Goal: Transaction & Acquisition: Download file/media

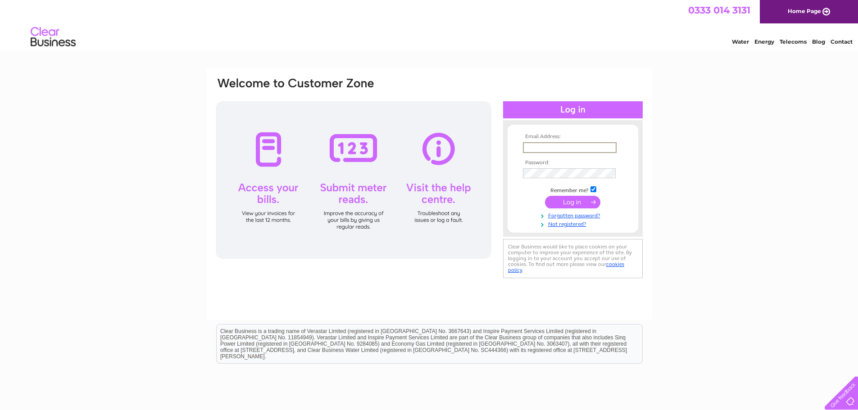
click at [596, 148] on input "text" at bounding box center [570, 147] width 94 height 11
type input "[PERSON_NAME][EMAIL_ADDRESS][DOMAIN_NAME]"
click at [545, 196] on input "submit" at bounding box center [572, 202] width 55 height 13
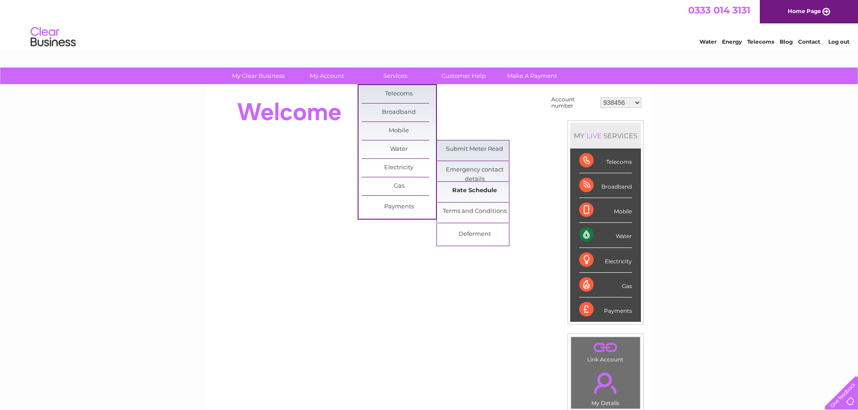
click at [474, 187] on link "Rate Schedule" at bounding box center [474, 191] width 74 height 18
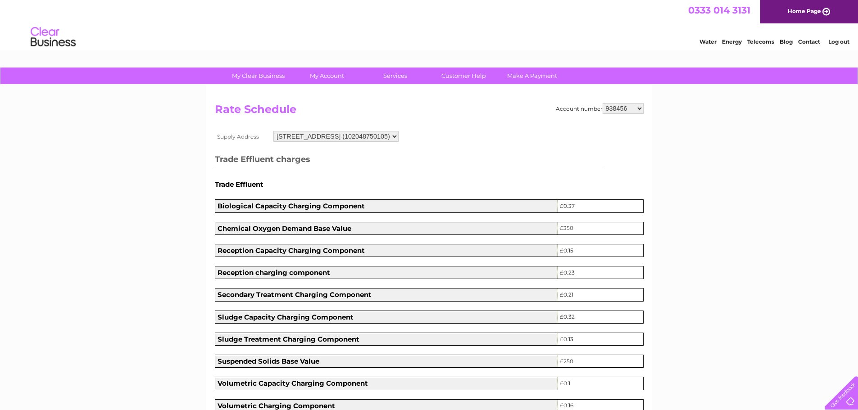
click at [638, 110] on select "938456 1096113 1119531 1145645 30295271 30321479 30322260" at bounding box center [622, 108] width 41 height 11
select select "1096113"
click at [602, 103] on select "938456 1096113 1119531 1145645 30295271 30321479 30322260" at bounding box center [622, 108] width 41 height 11
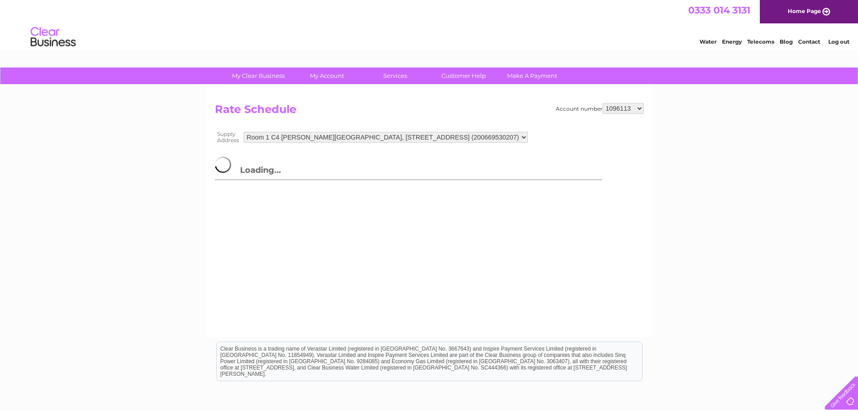
click at [528, 140] on select "Room 1 C4 Erskine House, 1 North Avenue, Clydebank, G81 2DR (200669530207) Room…" at bounding box center [386, 137] width 284 height 11
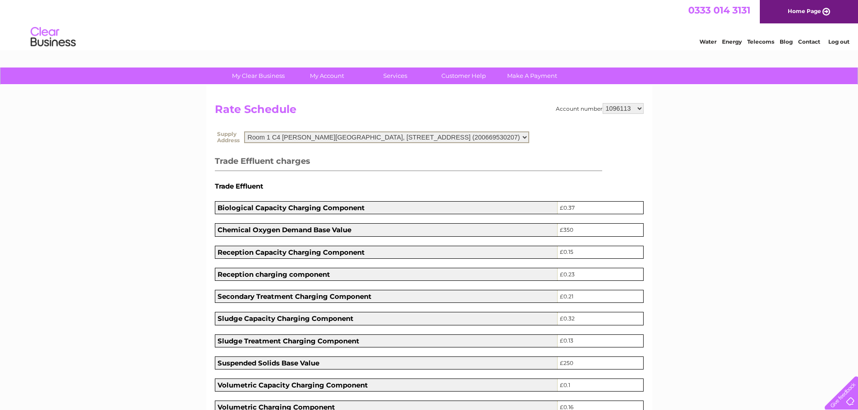
click at [638, 110] on select "938456 1096113 1119531 1145645 30295271 30321479 30322260" at bounding box center [622, 108] width 41 height 11
click at [529, 134] on select "Room 1 C4 Erskine House, 1 North Avenue, Clydebank, G81 2DR (200669530207) Room…" at bounding box center [386, 137] width 285 height 12
click at [529, 136] on select "Room 1 C4 Erskine House, 1 North Avenue, Clydebank, G81 2DR (200669530207) Room…" at bounding box center [386, 137] width 285 height 12
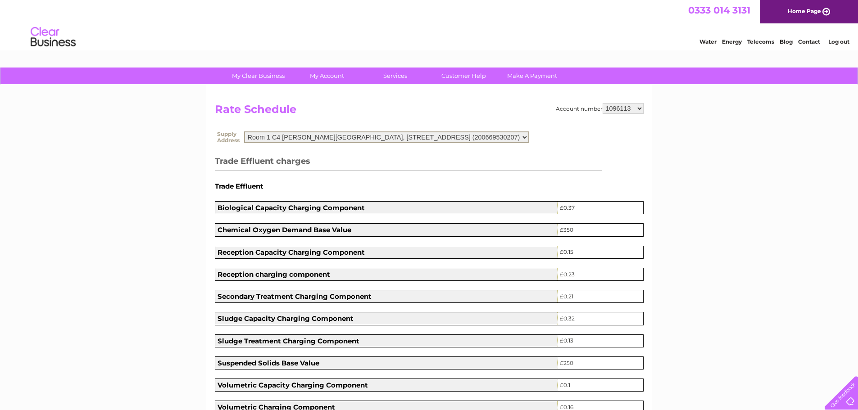
click at [641, 111] on select "938456 1096113 1119531 1145645 30295271 30321479 30322260" at bounding box center [622, 108] width 41 height 11
select select "938456"
click at [602, 103] on select "938456 1096113 1119531 1145645 30295271 30321479 30322260" at bounding box center [622, 108] width 41 height 11
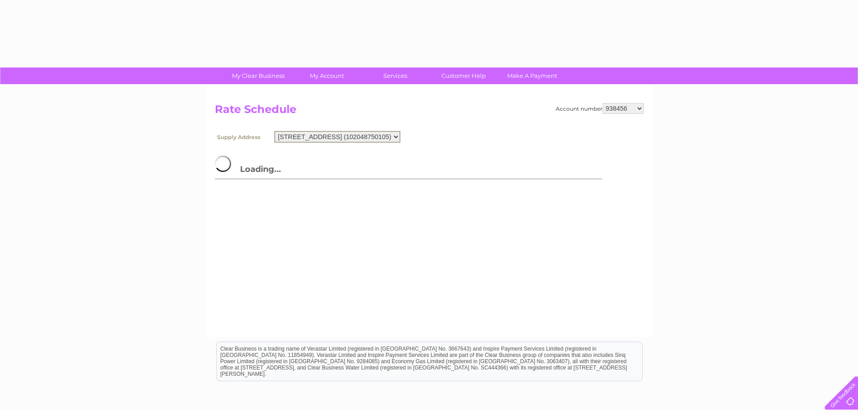
click at [400, 137] on select "1 North Avenue, Clydebank, G81 2DR (102048750105)" at bounding box center [337, 137] width 126 height 12
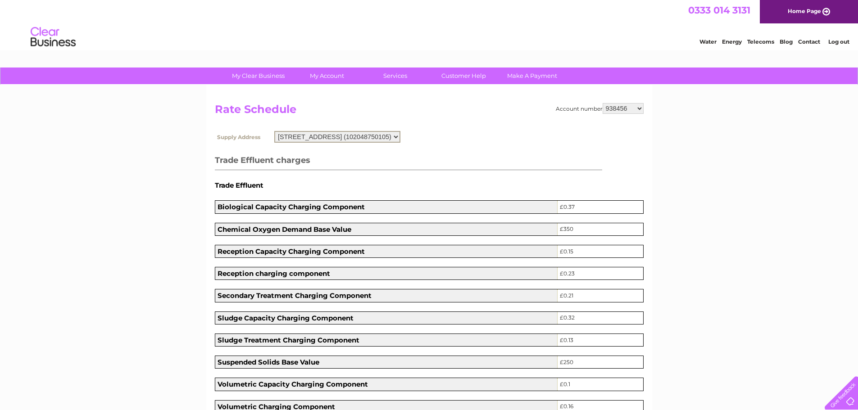
click at [400, 137] on select "1 North Avenue, Clydebank, G81 2DR (102048750105)" at bounding box center [337, 137] width 126 height 12
click at [642, 108] on select "938456 1096113 1119531 1145645 30295271 30321479 30322260" at bounding box center [622, 108] width 41 height 11
select select "1119531"
click at [602, 103] on select "938456 1096113 1119531 1145645 30295271 30321479 30322260" at bounding box center [622, 108] width 41 height 11
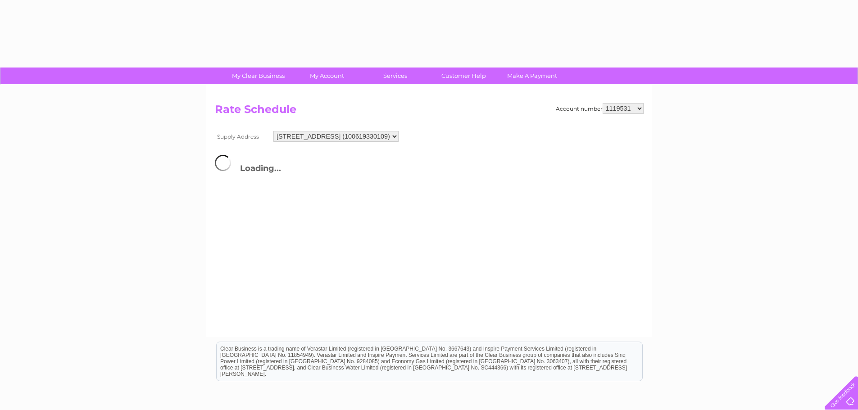
click at [398, 137] on select "Unit 9, Kirky Arcade, 15 Cowgate, Kirkintilloch, Glasgow, Lanarkshire, G66 1HW …" at bounding box center [335, 136] width 125 height 11
click at [400, 137] on select "Unit 9, Kirky Arcade, 15 Cowgate, Kirkintilloch, Glasgow, Lanarkshire, G66 1HW …" at bounding box center [337, 137] width 126 height 12
click at [639, 110] on select "938456 1096113 1119531 1145645 30295271 30321479 30322260" at bounding box center [622, 108] width 41 height 11
select select "1145645"
click at [602, 103] on select "938456 1096113 1119531 1145645 30295271 30321479 30322260" at bounding box center [622, 108] width 41 height 11
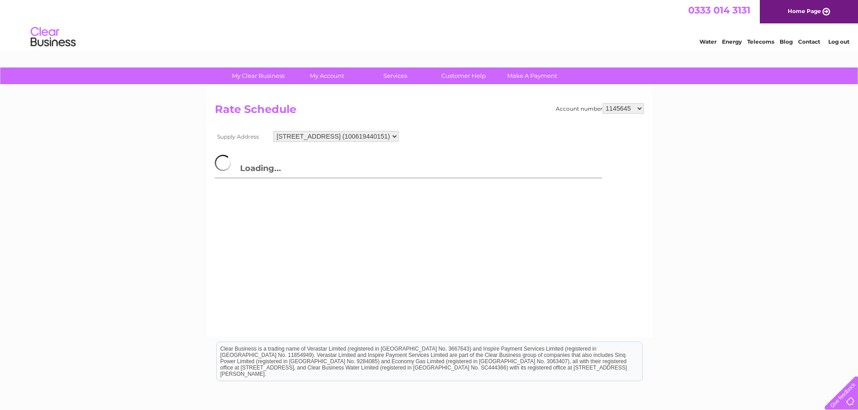
click at [640, 109] on select "938456 1096113 1119531 1145645 30295271 30321479 30322260" at bounding box center [622, 108] width 41 height 11
select select "30295271"
click at [602, 103] on select "938456 1096113 1119531 1145645 30295271 30321479 30322260" at bounding box center [622, 108] width 41 height 11
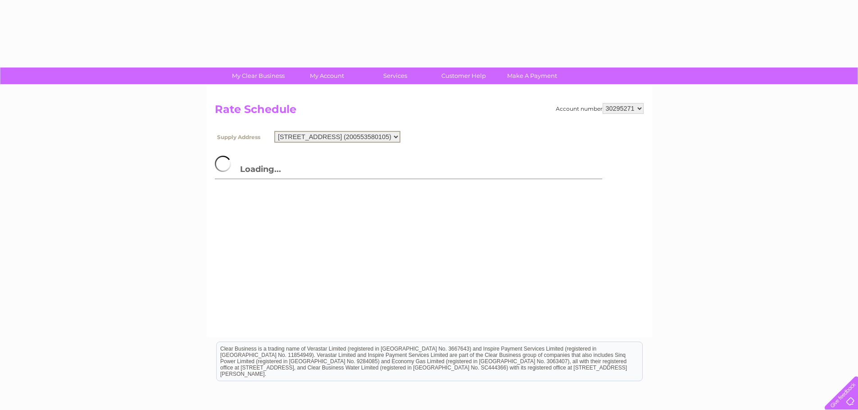
click at [400, 139] on select "[STREET_ADDRESS] (200553580105)" at bounding box center [337, 137] width 126 height 12
click at [400, 139] on select "Unit 3, Kirky Arcade, 15 Cowgate, Kirkintilloch, Glasgow, Lanarkshire, G66 1HW …" at bounding box center [337, 137] width 126 height 12
click at [641, 109] on select "938456 1096113 1119531 1145645 30295271 30321479 30322260" at bounding box center [622, 108] width 41 height 11
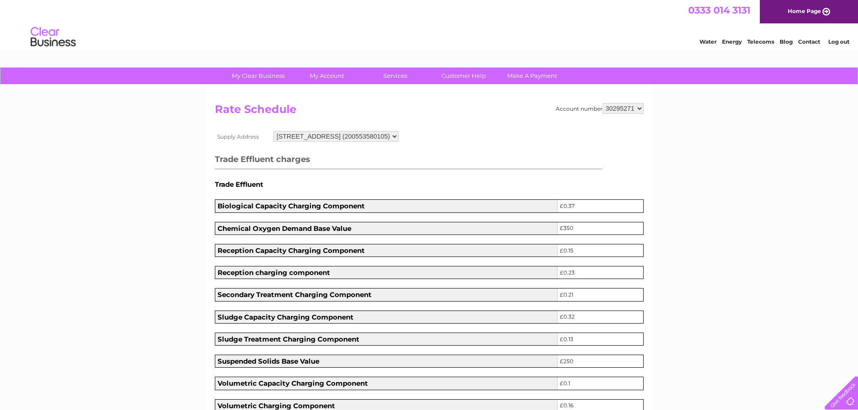
select select "30321479"
click at [602, 103] on select "938456 1096113 1119531 1145645 30295271 30321479 30322260" at bounding box center [622, 108] width 41 height 11
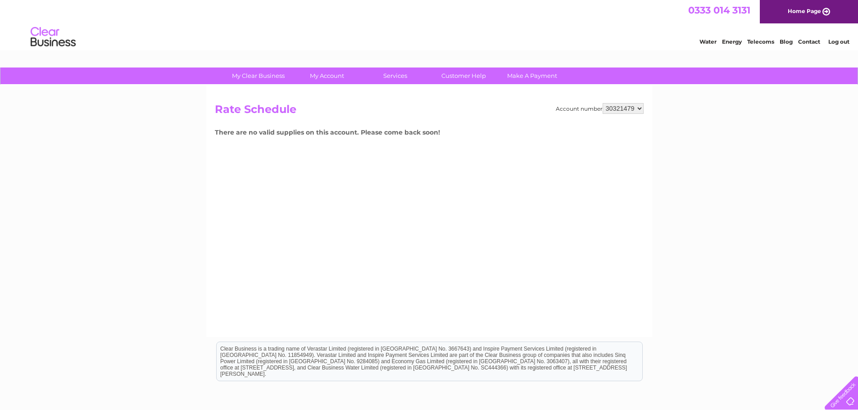
click at [642, 112] on select "938456 1096113 1119531 1145645 30295271 30321479 30322260" at bounding box center [622, 108] width 41 height 11
select select "30322260"
click at [602, 103] on select "938456 1096113 1119531 1145645 30295271 30321479 30322260" at bounding box center [622, 108] width 41 height 11
click at [640, 110] on select "938456 1096113 1119531 1145645 30295271 30321479 30322260" at bounding box center [622, 108] width 41 height 11
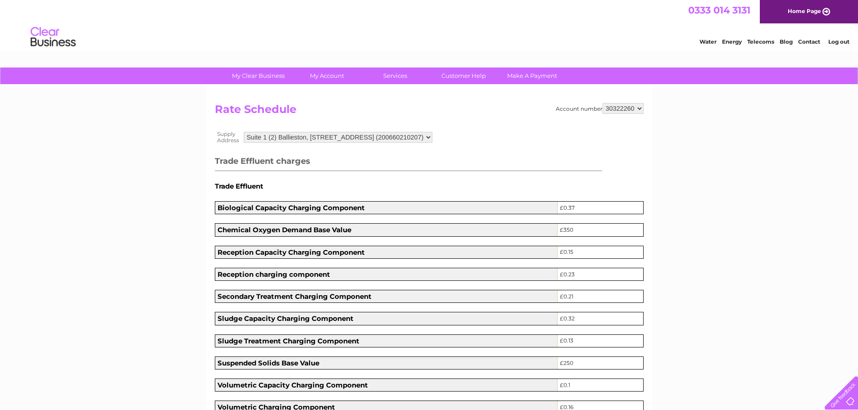
select select "1096113"
click at [602, 103] on select "938456 1096113 1119531 1145645 30295271 30321479 30322260" at bounding box center [622, 108] width 41 height 11
click at [528, 137] on select "Room 1 C4 Erskine House, 1 North Avenue, Clydebank, G81 2DR (200669530207) Room…" at bounding box center [386, 137] width 284 height 11
click at [642, 107] on select "938456 1096113 1119531 1145645 30295271 30321479 30322260" at bounding box center [622, 108] width 41 height 11
select select "938456"
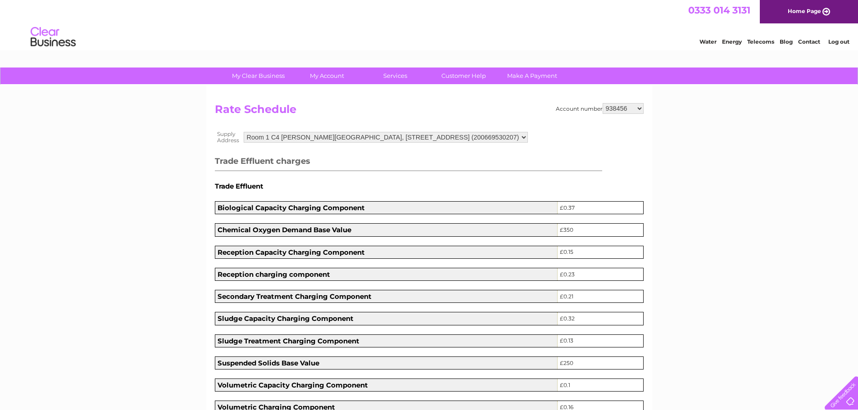
click at [602, 103] on select "938456 1096113 1119531 1145645 30295271 30321479 30322260" at bounding box center [622, 108] width 41 height 11
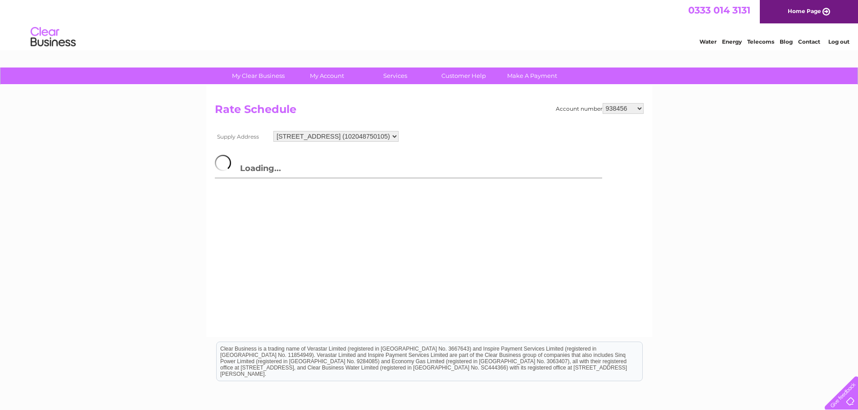
click at [398, 136] on select "[STREET_ADDRESS] (102048750105)" at bounding box center [335, 136] width 125 height 11
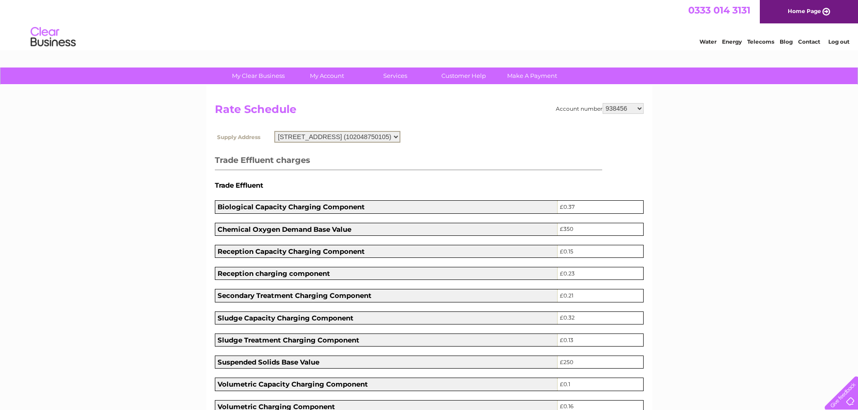
click at [400, 135] on select "1 North Avenue, Clydebank, G81 2DR (102048750105)" at bounding box center [337, 137] width 126 height 12
click at [398, 138] on select "1 North Avenue, Clydebank, G81 2DR (102048750105)" at bounding box center [335, 136] width 125 height 11
click at [400, 138] on select "1 North Avenue, Clydebank, G81 2DR (102048750105)" at bounding box center [337, 137] width 126 height 12
click at [400, 137] on select "[STREET_ADDRESS] (102048750105)" at bounding box center [337, 137] width 126 height 12
click at [400, 137] on select "1 North Avenue, Clydebank, G81 2DR (102048750105)" at bounding box center [337, 137] width 126 height 12
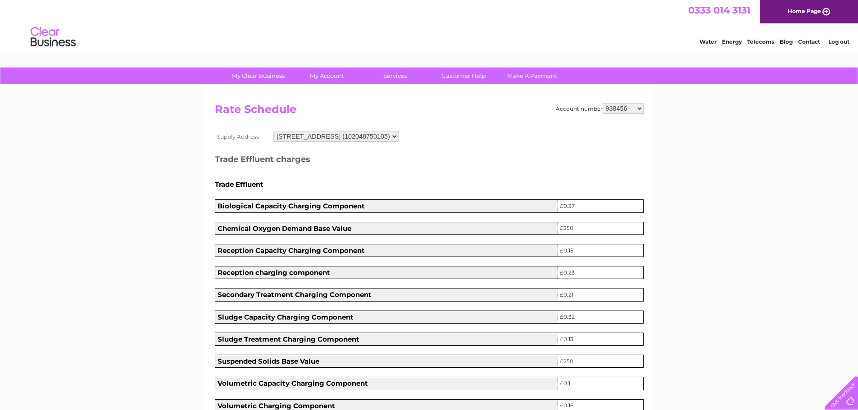
click at [637, 108] on select "938456 1096113 1119531 1145645 30295271 30321479 30322260" at bounding box center [622, 108] width 41 height 11
select select "1119531"
click at [602, 103] on select "938456 1096113 1119531 1145645 30295271 30321479 30322260" at bounding box center [622, 108] width 41 height 11
click at [639, 107] on select "938456 1096113 1119531 1145645 30295271 30321479 30322260" at bounding box center [622, 108] width 41 height 11
select select "1145645"
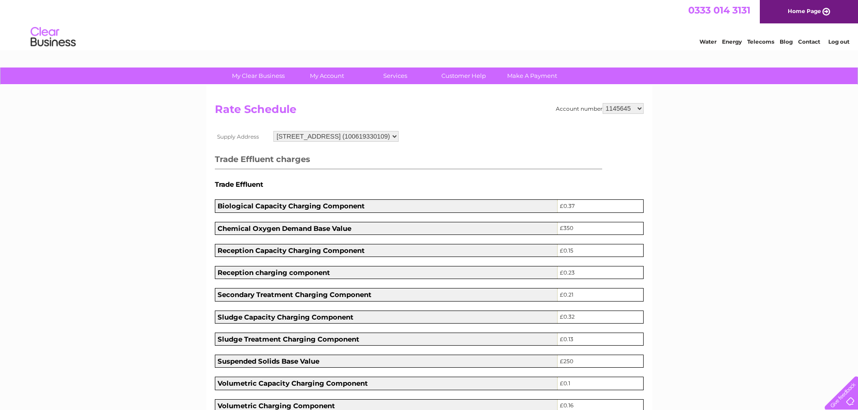
click at [602, 103] on select "938456 1096113 1119531 1145645 30295271 30321479 30322260" at bounding box center [622, 108] width 41 height 11
click at [638, 107] on select "938456 1096113 1119531 1145645 30295271 30321479 30322260" at bounding box center [622, 108] width 41 height 11
select select "30295271"
click at [602, 103] on select "938456 1096113 1119531 1145645 30295271 30321479 30322260" at bounding box center [622, 108] width 41 height 11
click at [639, 109] on select "938456 1096113 1119531 1145645 30295271 30321479 30322260" at bounding box center [622, 108] width 41 height 11
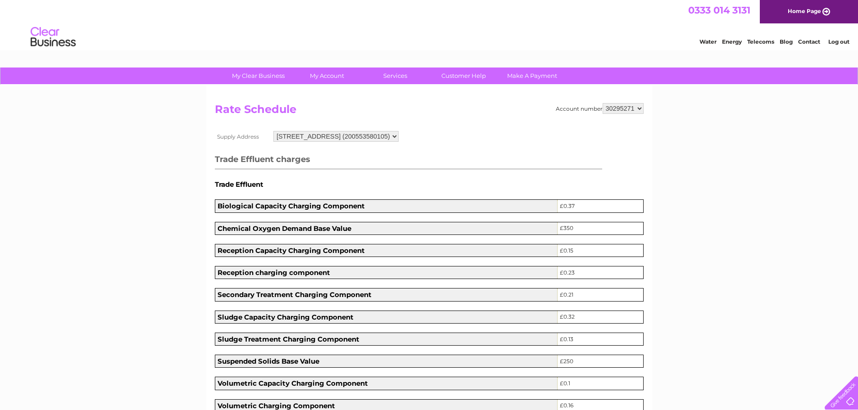
select select "30322260"
click at [602, 103] on select "938456 1096113 1119531 1145645 30295271 30321479 30322260" at bounding box center [622, 108] width 41 height 11
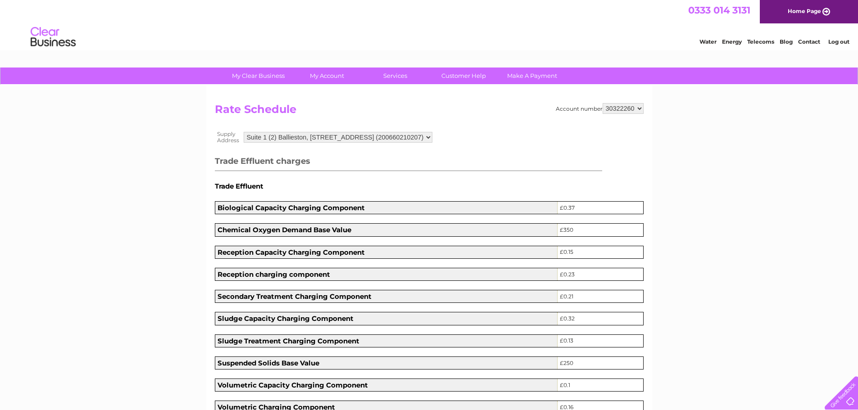
click at [640, 109] on select "938456 1096113 1119531 1145645 30295271 30321479 30322260" at bounding box center [622, 108] width 41 height 11
select select "1096113"
click at [602, 103] on select "938456 1096113 1119531 1145645 30295271 30321479 30322260" at bounding box center [622, 108] width 41 height 11
click at [636, 107] on select "938456 1096113 1119531 1145645 30295271 30321479 30322260" at bounding box center [622, 108] width 41 height 11
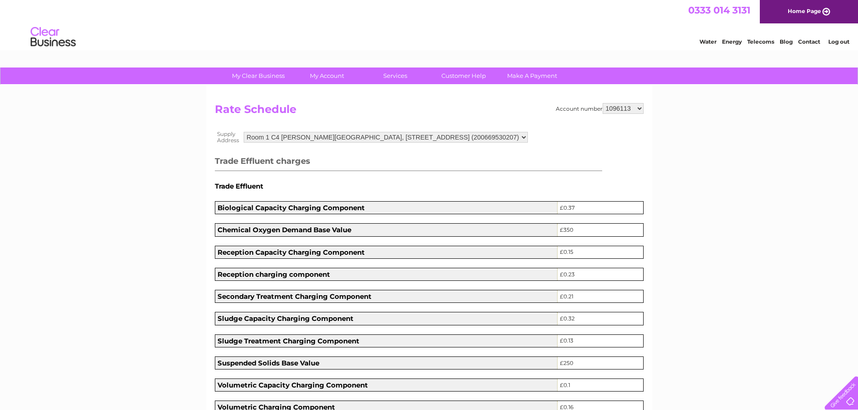
select select "938456"
click at [602, 103] on select "938456 1096113 1119531 1145645 30295271 30321479 30322260" at bounding box center [622, 108] width 41 height 11
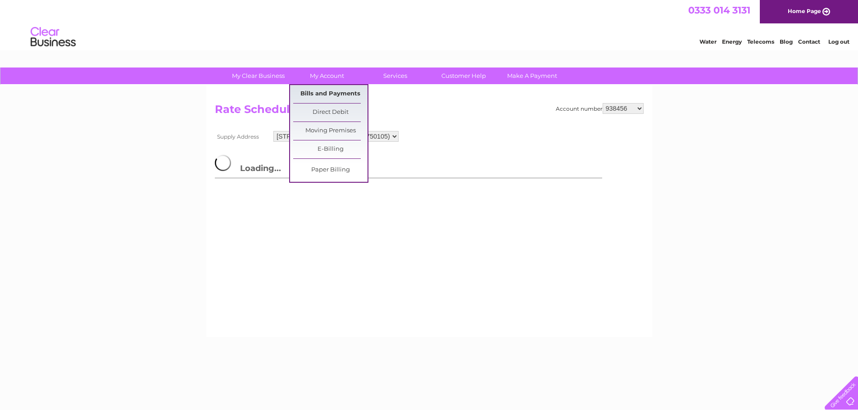
click at [325, 90] on link "Bills and Payments" at bounding box center [330, 94] width 74 height 18
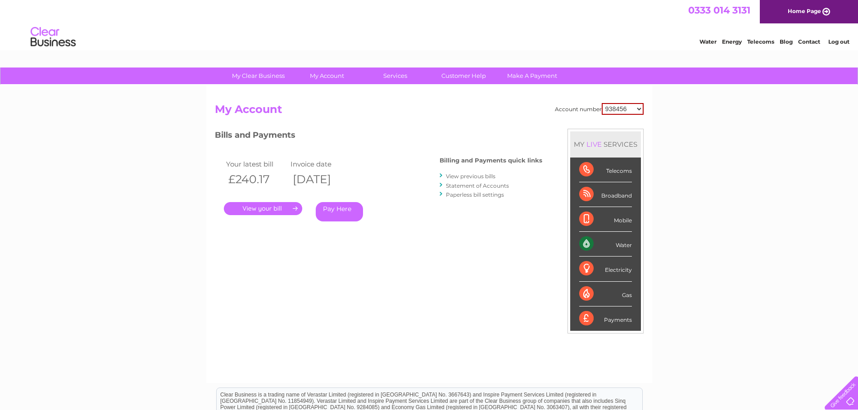
click at [642, 109] on select "938456 1096113 1119531 1145645 30295271 30321479 30322260" at bounding box center [623, 109] width 42 height 12
click at [602, 103] on select "938456 1096113 1119531 1145645 30295271 30321479 30322260" at bounding box center [623, 109] width 42 height 12
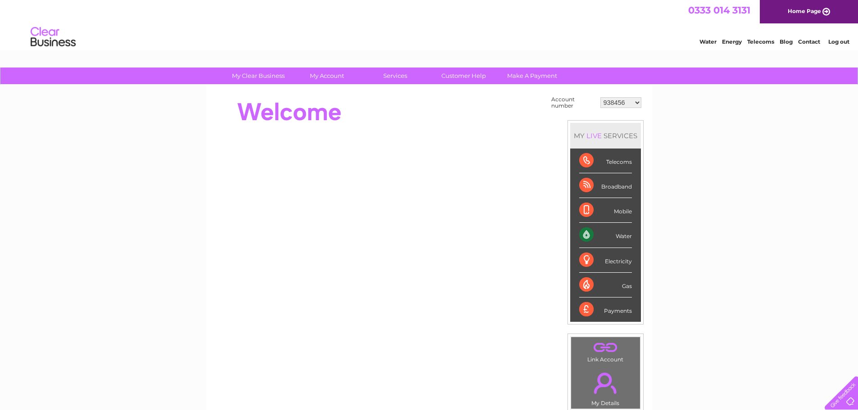
click at [639, 104] on select "938456 1096113 1119531 1145645 30295271 30321479 30322260" at bounding box center [620, 102] width 41 height 11
select select "1096113"
click at [600, 97] on select "938456 1096113 1119531 1145645 30295271 30321479 30322260" at bounding box center [620, 102] width 41 height 11
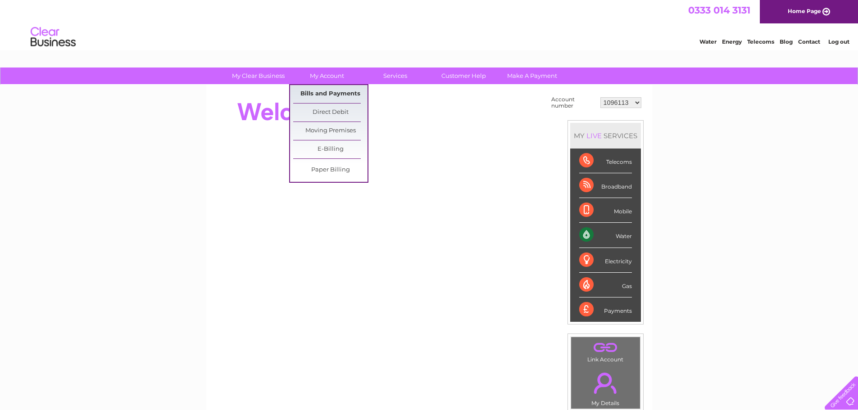
click at [321, 92] on link "Bills and Payments" at bounding box center [330, 94] width 74 height 18
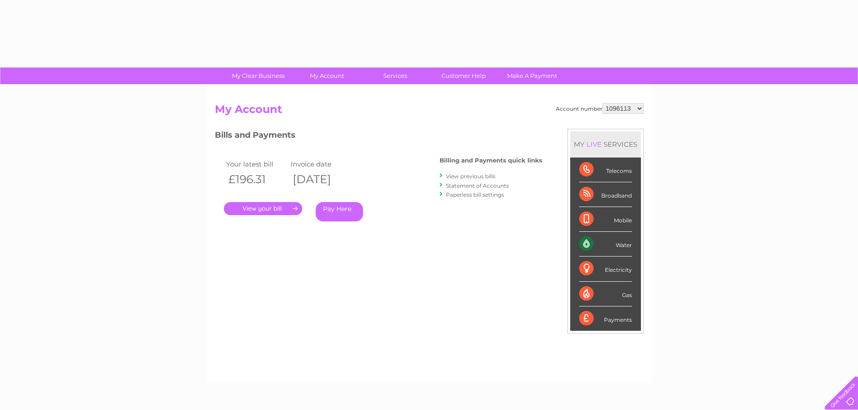
click at [321, 92] on div "Account number 938456 1096113 1119531 1145645 30295271 30321479 30322260 My Acc…" at bounding box center [429, 234] width 446 height 298
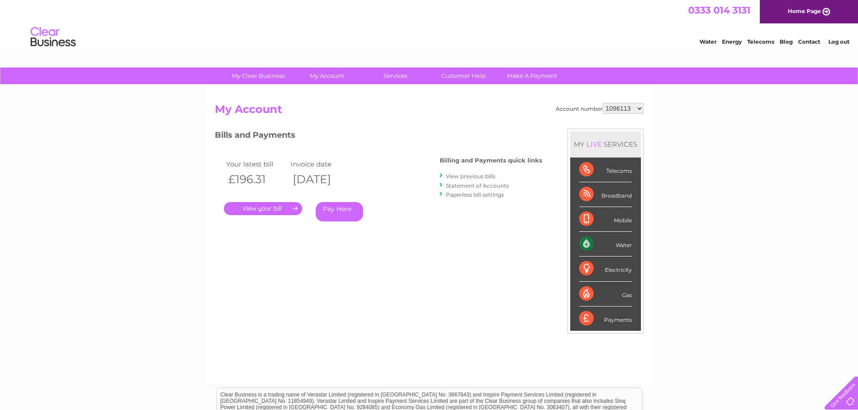
click at [482, 177] on link "View previous bills" at bounding box center [471, 176] width 50 height 7
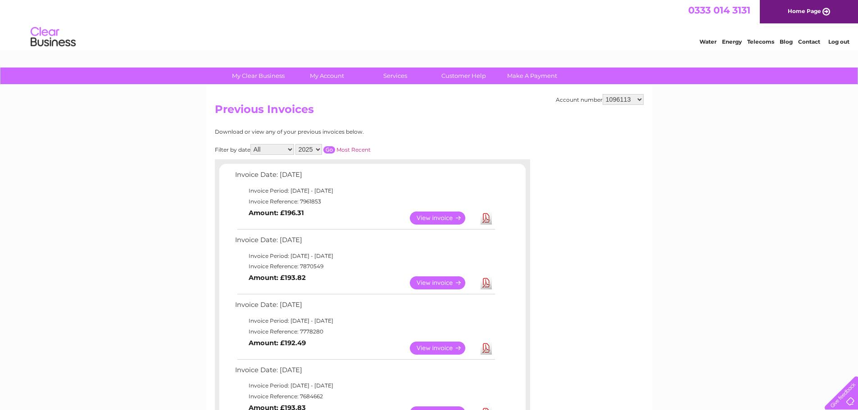
click at [317, 149] on select "2025 2024 2023 2022" at bounding box center [308, 149] width 27 height 11
select select "2022"
click at [296, 144] on select "2025 2024 2023 2022" at bounding box center [308, 149] width 27 height 11
click at [330, 149] on input "button" at bounding box center [329, 149] width 12 height 7
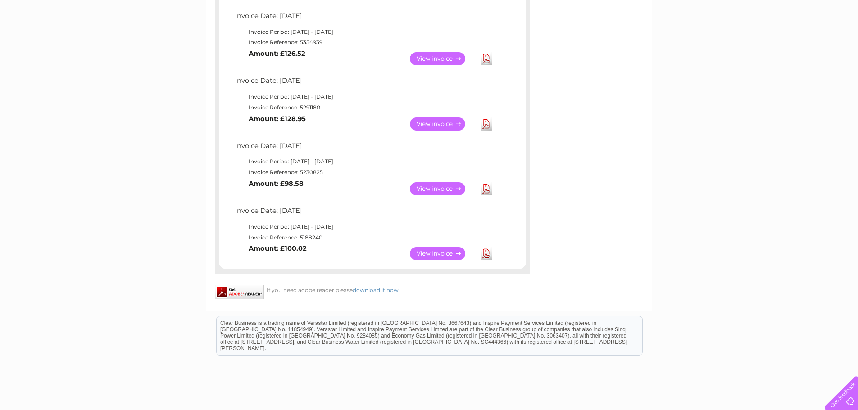
scroll to position [225, 0]
click at [441, 253] on link "View" at bounding box center [443, 252] width 66 height 13
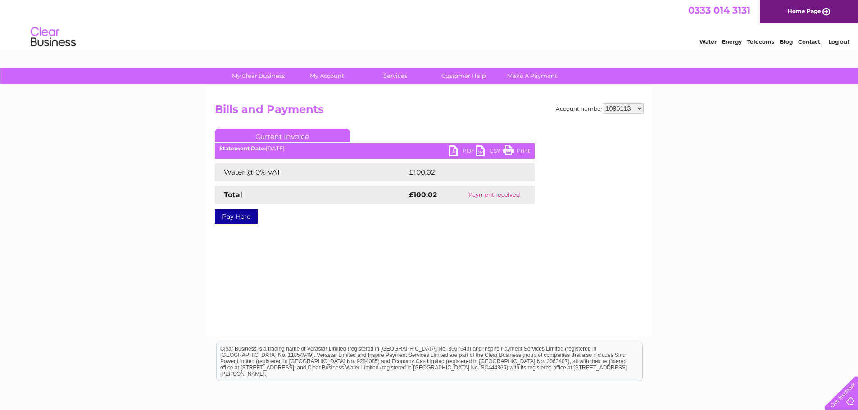
click at [483, 153] on link "CSV" at bounding box center [489, 151] width 27 height 13
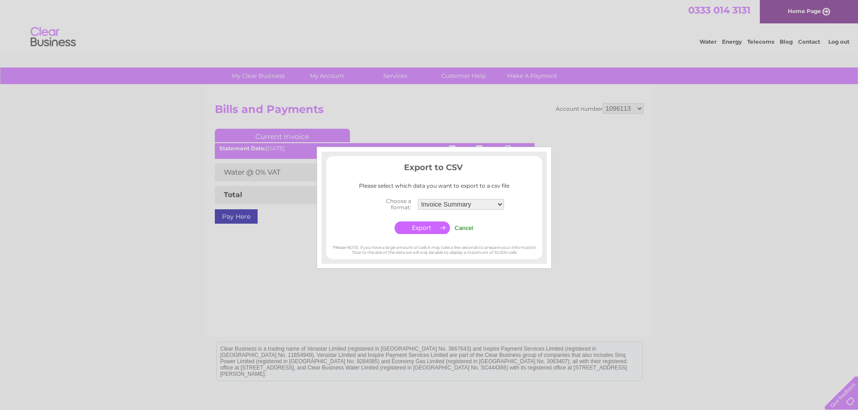
click at [424, 229] on input "button" at bounding box center [421, 228] width 55 height 13
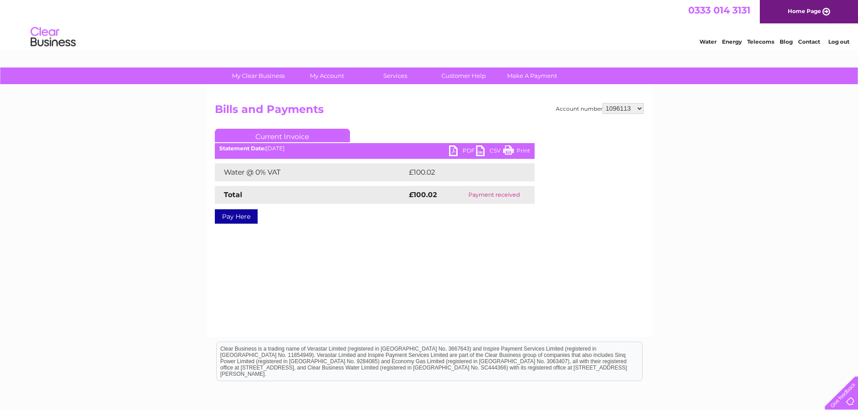
click at [452, 150] on link "PDF" at bounding box center [462, 151] width 27 height 13
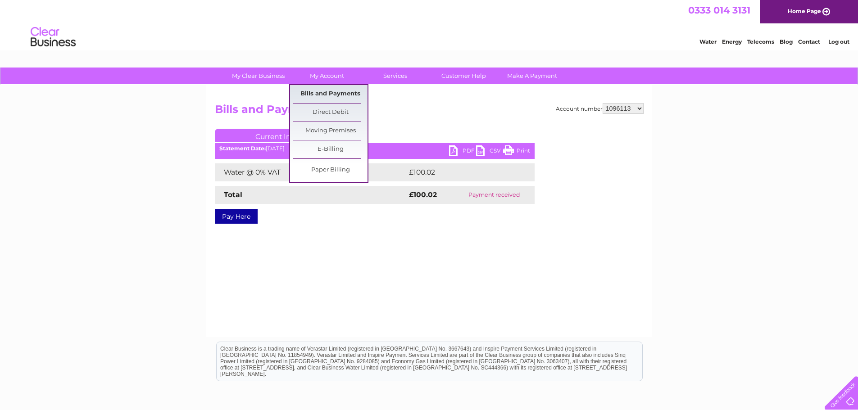
click at [339, 95] on link "Bills and Payments" at bounding box center [330, 94] width 74 height 18
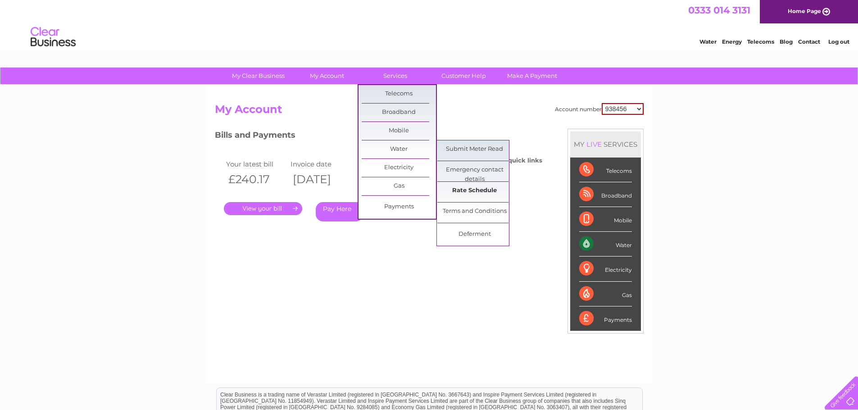
click at [475, 188] on link "Rate Schedule" at bounding box center [474, 191] width 74 height 18
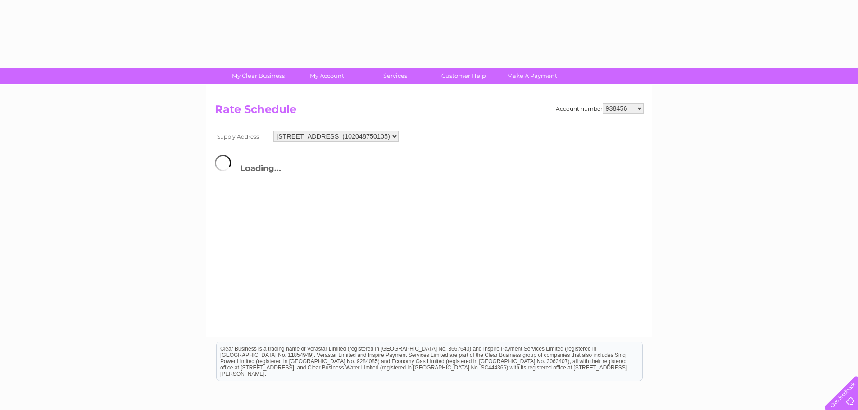
click at [398, 137] on select "[STREET_ADDRESS] (102048750105)" at bounding box center [335, 136] width 125 height 11
click at [641, 109] on select "938456 1096113 1119531 1145645 30295271 30321479 30322260" at bounding box center [622, 108] width 41 height 11
select select "1096113"
click at [602, 103] on select "938456 1096113 1119531 1145645 30295271 30321479 30322260" at bounding box center [622, 108] width 41 height 11
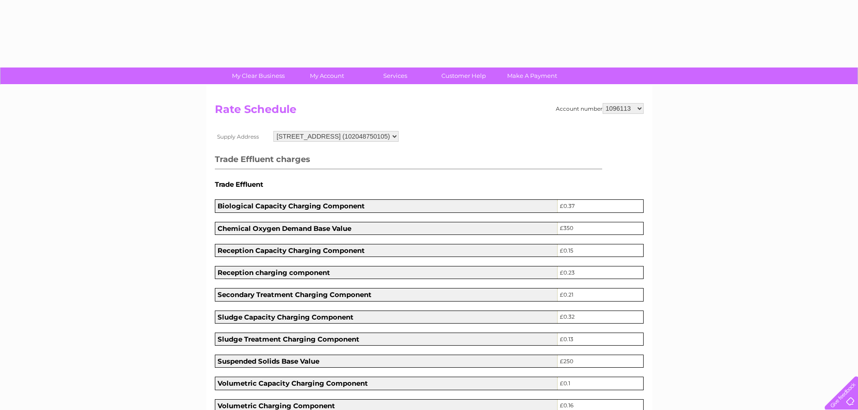
click at [398, 136] on select "[STREET_ADDRESS] (102048750105)" at bounding box center [335, 136] width 125 height 11
click at [400, 136] on select "[STREET_ADDRESS] (102048750105)" at bounding box center [337, 137] width 126 height 12
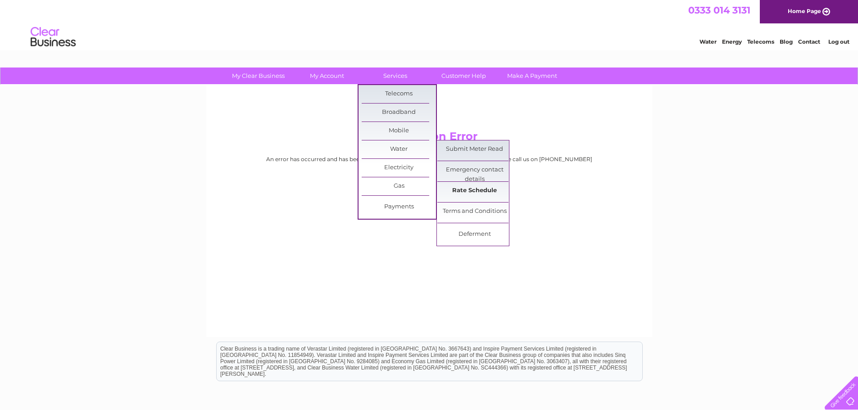
click at [482, 191] on link "Rate Schedule" at bounding box center [474, 191] width 74 height 18
click at [488, 190] on link "Rate Schedule" at bounding box center [474, 191] width 74 height 18
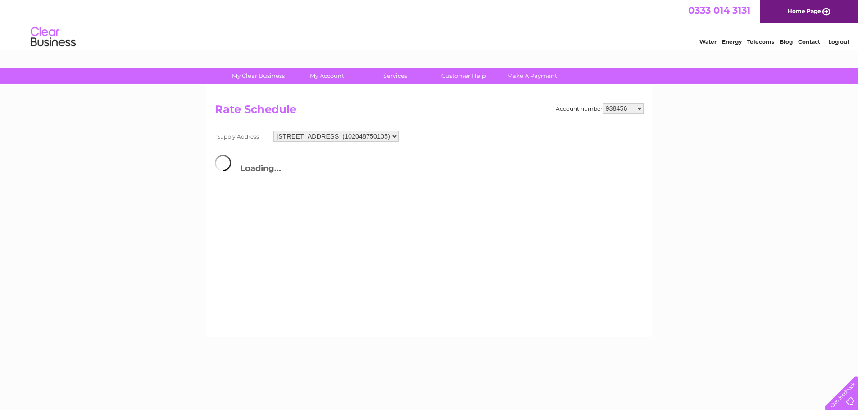
click at [641, 109] on select "938456 1096113 1119531 1145645 30295271 30321479 30322260" at bounding box center [622, 108] width 41 height 11
click at [602, 103] on select "938456 1096113 1119531 1145645 30295271 30321479 30322260" at bounding box center [622, 108] width 41 height 11
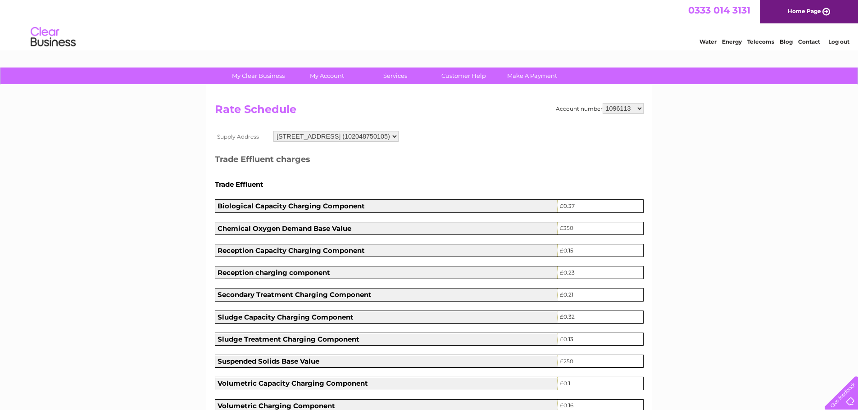
click at [640, 109] on select "938456 1096113 1119531 1145645 30295271 30321479 30322260" at bounding box center [622, 108] width 41 height 11
select select "1119531"
click at [602, 103] on select "938456 1096113 1119531 1145645 30295271 30321479 30322260" at bounding box center [622, 108] width 41 height 11
click at [640, 109] on select "938456 1096113 1119531 1145645 30295271 30321479 30322260" at bounding box center [622, 108] width 41 height 11
select select "1096113"
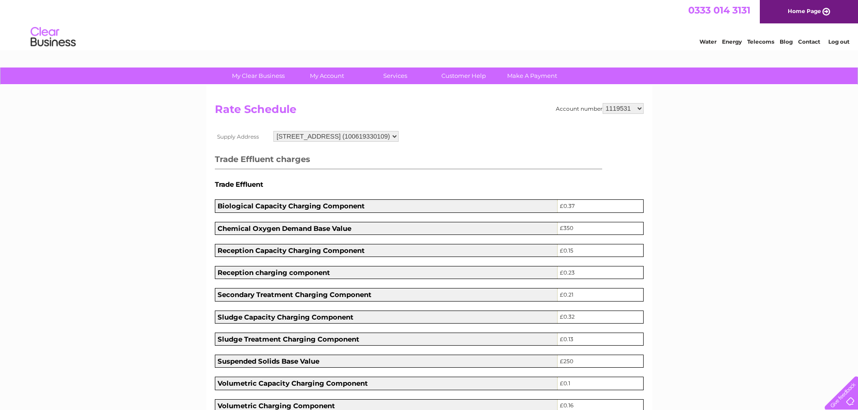
click at [602, 103] on select "938456 1096113 1119531 1145645 30295271 30321479 30322260" at bounding box center [622, 108] width 41 height 11
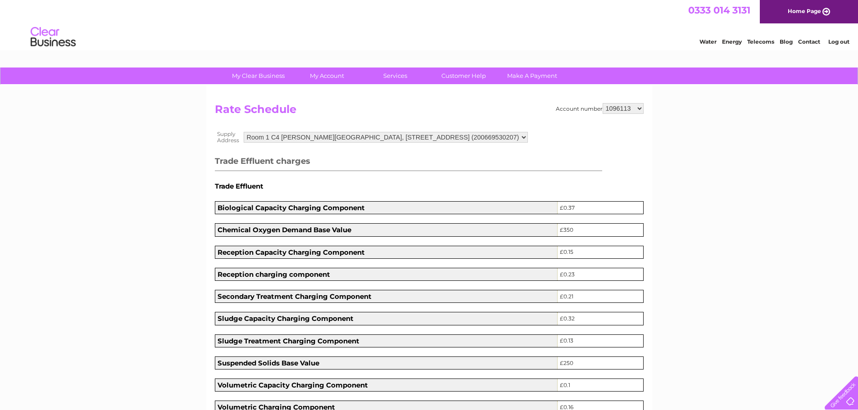
click at [528, 137] on select "Room [GEOGRAPHIC_DATA][PERSON_NAME][STREET_ADDRESS] (200669530207) Room [GEOGRA…" at bounding box center [386, 137] width 284 height 11
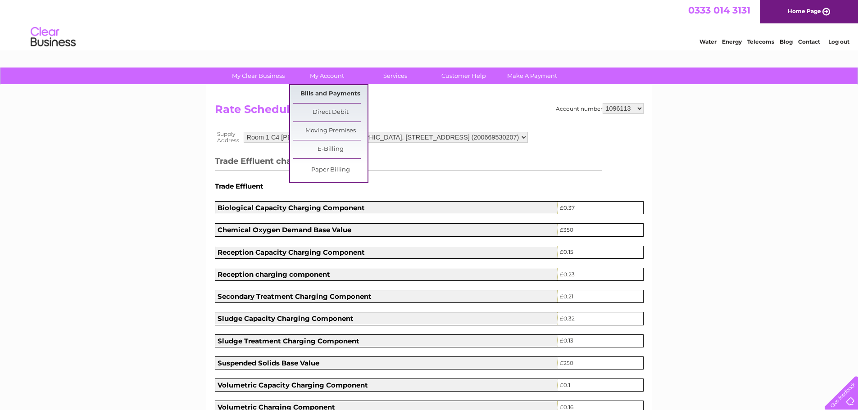
click at [323, 87] on link "Bills and Payments" at bounding box center [330, 94] width 74 height 18
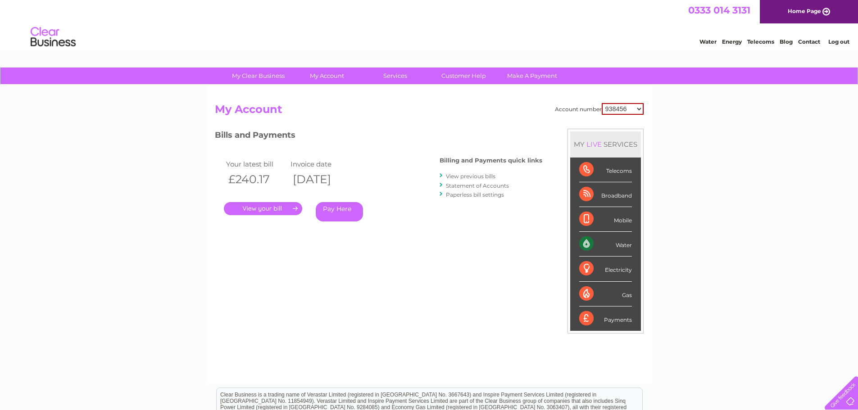
click at [469, 176] on link "View previous bills" at bounding box center [471, 176] width 50 height 7
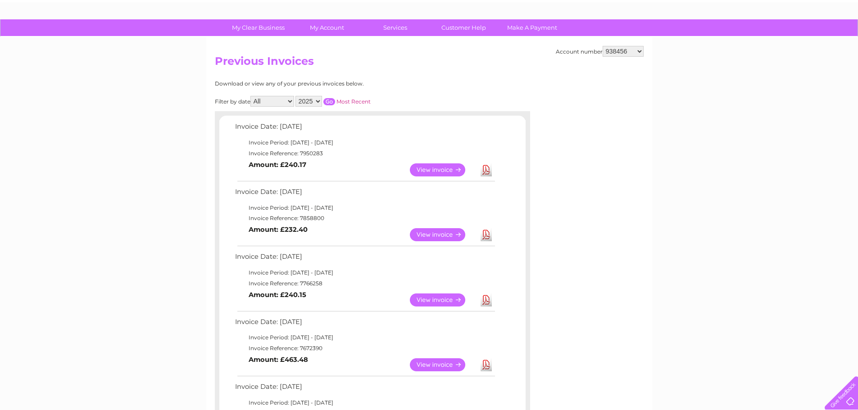
scroll to position [45, 0]
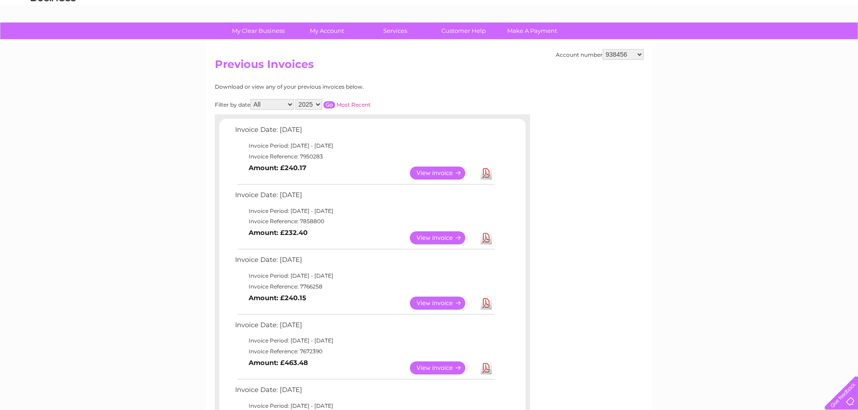
click at [318, 105] on select "2025 2024 2023 2022" at bounding box center [308, 104] width 27 height 11
select select "2022"
click at [296, 99] on select "2025 2024 2023 2022" at bounding box center [308, 104] width 27 height 11
click at [331, 106] on input "button" at bounding box center [329, 104] width 12 height 7
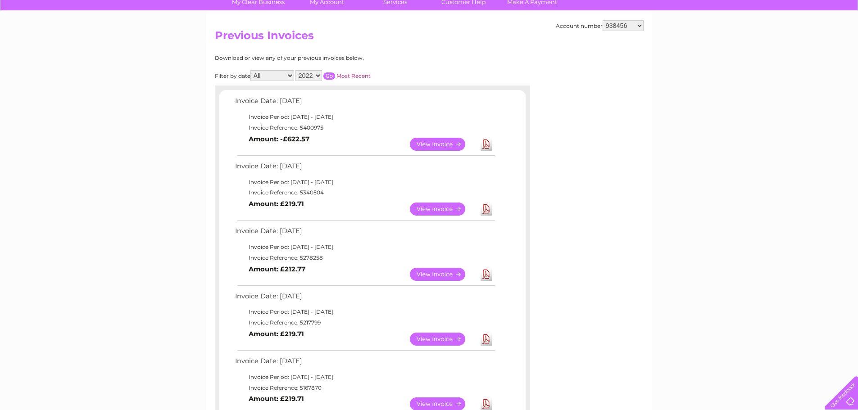
scroll to position [90, 0]
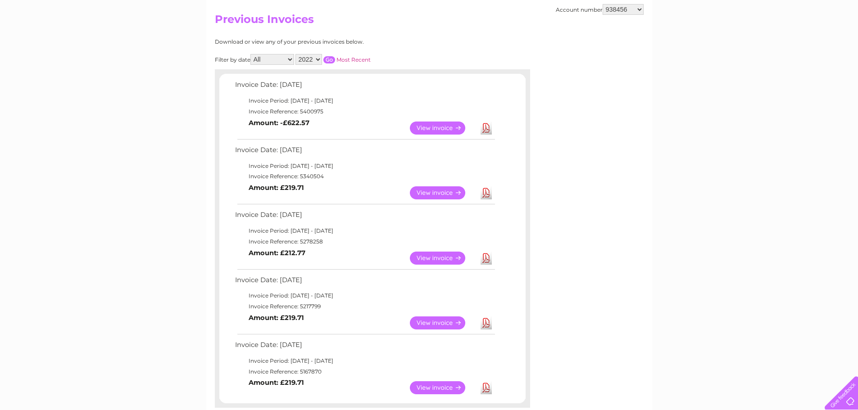
click at [484, 322] on link "Download" at bounding box center [485, 323] width 11 height 13
click at [487, 259] on link "Download" at bounding box center [485, 258] width 11 height 13
click at [640, 9] on select "938456 1096113 1119531 1145645 30295271 30321479 30322260" at bounding box center [622, 9] width 41 height 11
select select "1096113"
click at [602, 4] on select "938456 1096113 1119531 1145645 30295271 30321479 30322260" at bounding box center [622, 9] width 41 height 11
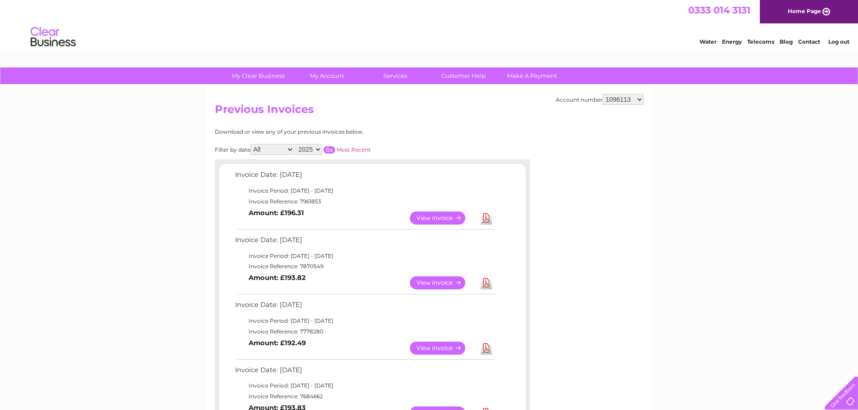
click at [320, 149] on select "2025 2024 2023 2022" at bounding box center [308, 149] width 27 height 11
select select "2022"
click at [296, 144] on select "2025 2024 2023 2022" at bounding box center [308, 149] width 27 height 11
click at [330, 150] on input "button" at bounding box center [329, 149] width 12 height 7
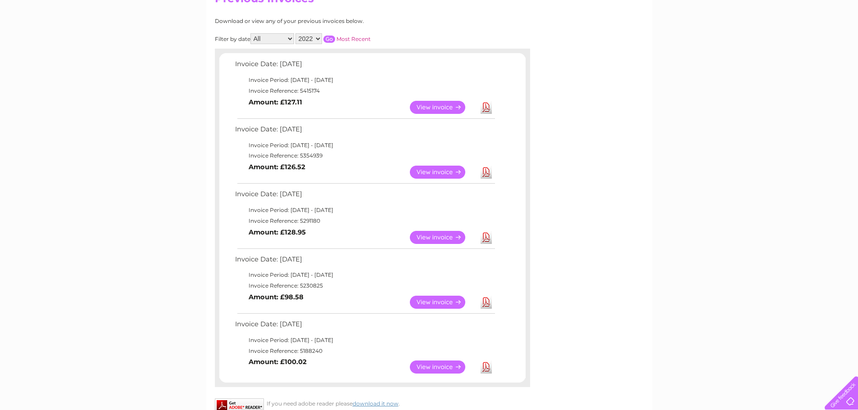
scroll to position [135, 0]
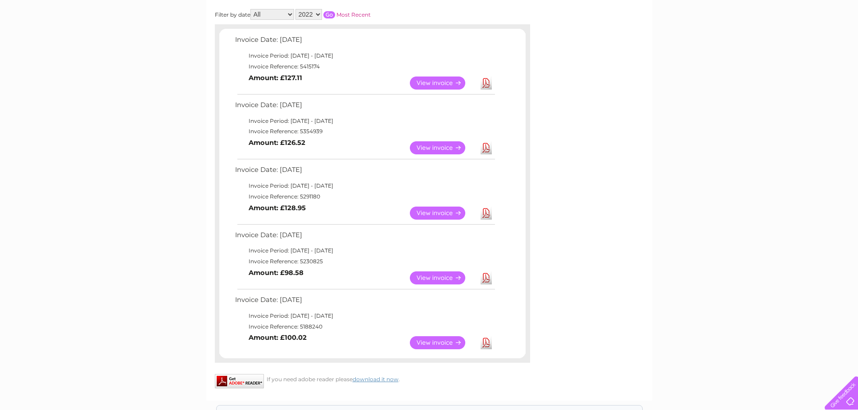
click at [486, 280] on link "Download" at bounding box center [485, 277] width 11 height 13
click at [486, 215] on link "Download" at bounding box center [485, 213] width 11 height 13
click at [486, 212] on link "Download" at bounding box center [485, 213] width 11 height 13
click at [483, 278] on link "Download" at bounding box center [485, 277] width 11 height 13
